Goal: Information Seeking & Learning: Learn about a topic

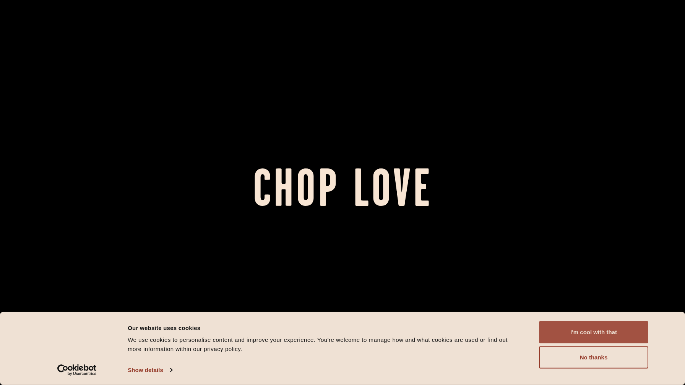
click at [584, 335] on button "I'm cool with that" at bounding box center [593, 333] width 109 height 22
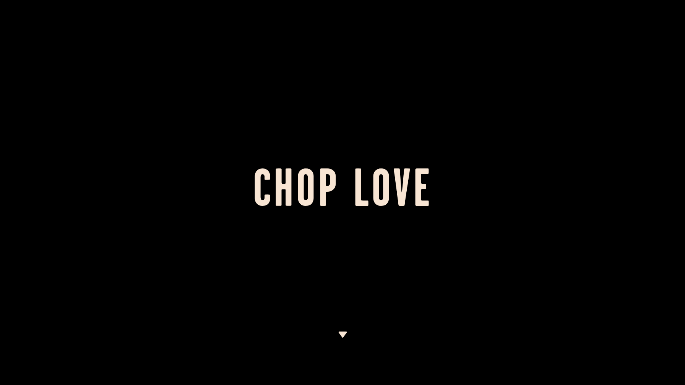
click at [344, 336] on img at bounding box center [343, 335] width 10 height 6
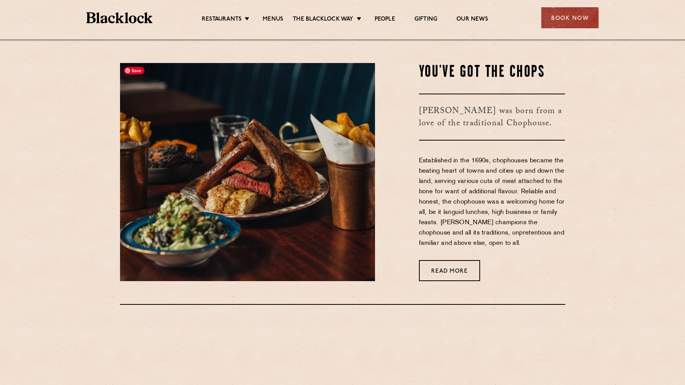
scroll to position [346, 0]
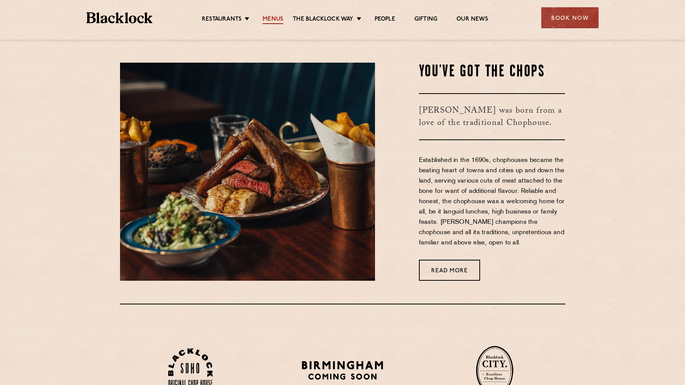
click at [271, 22] on link "Menus" at bounding box center [273, 20] width 21 height 8
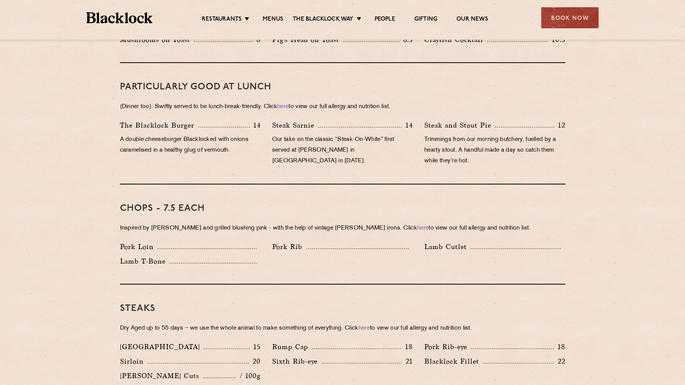
scroll to position [455, 0]
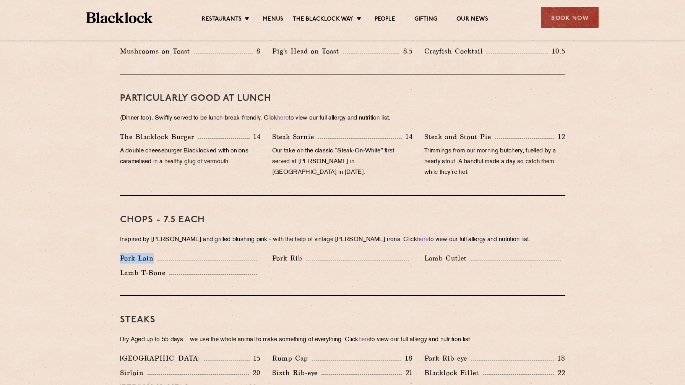
drag, startPoint x: 153, startPoint y: 249, endPoint x: 103, endPoint y: 249, distance: 49.7
copy p "Pork Loin"
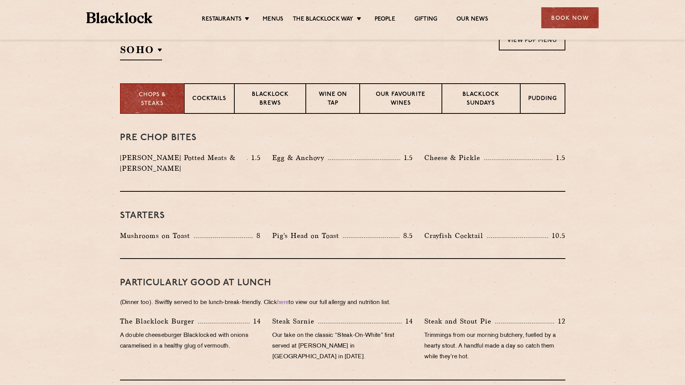
scroll to position [260, 0]
